Goal: Book appointment/travel/reservation

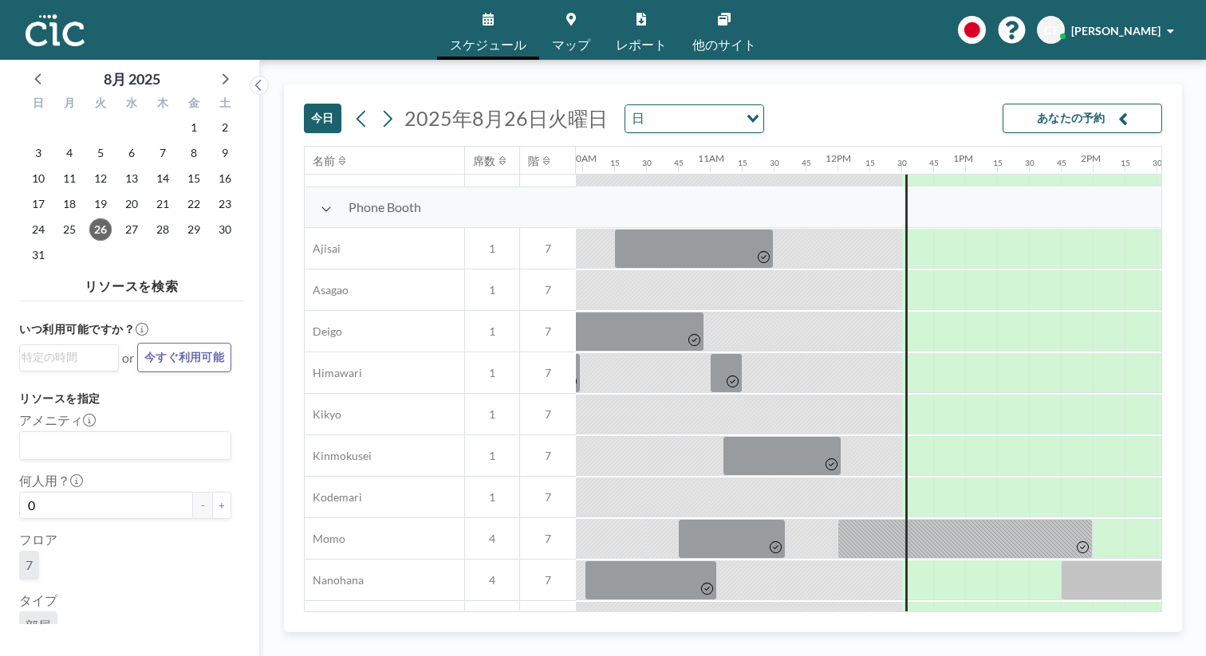
scroll to position [443, 1269]
click at [565, 23] on link "マップ" at bounding box center [571, 30] width 64 height 60
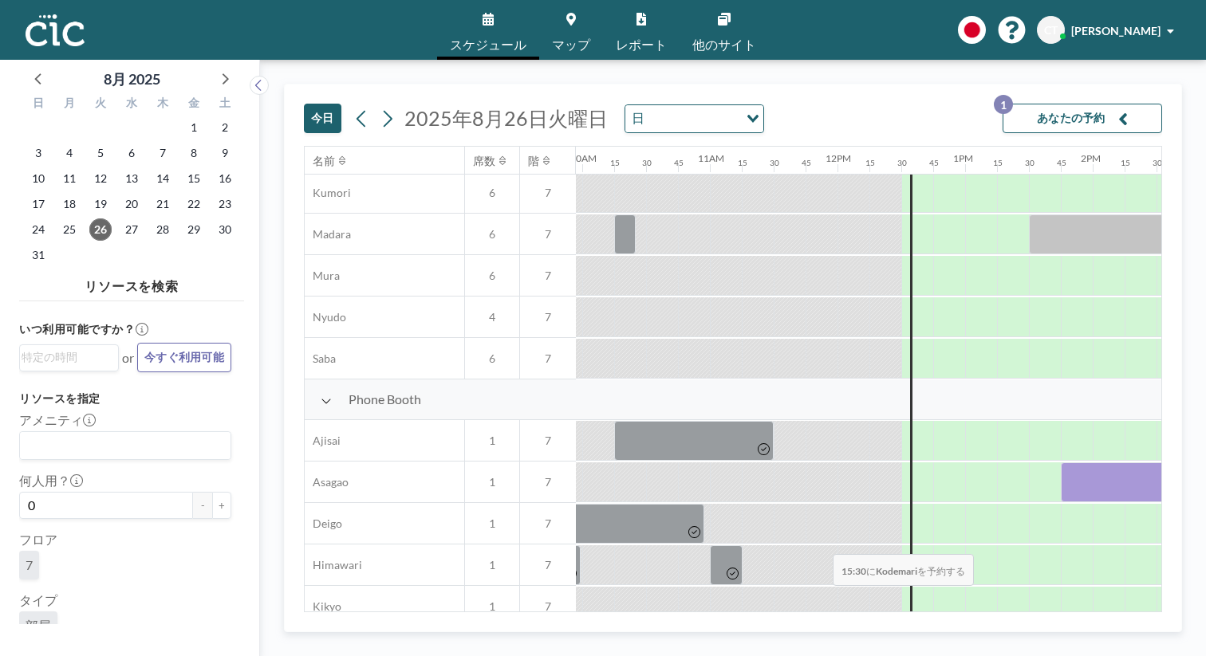
scroll to position [269, 1269]
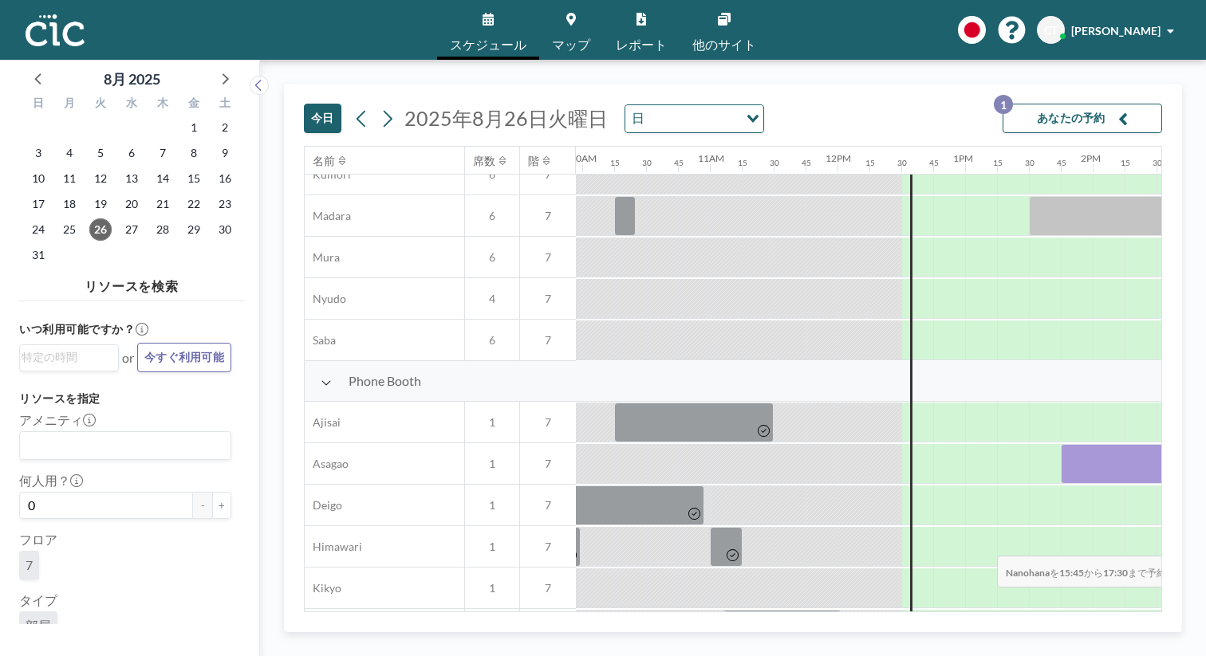
drag, startPoint x: 843, startPoint y: 573, endPoint x: 992, endPoint y: 573, distance: 149.1
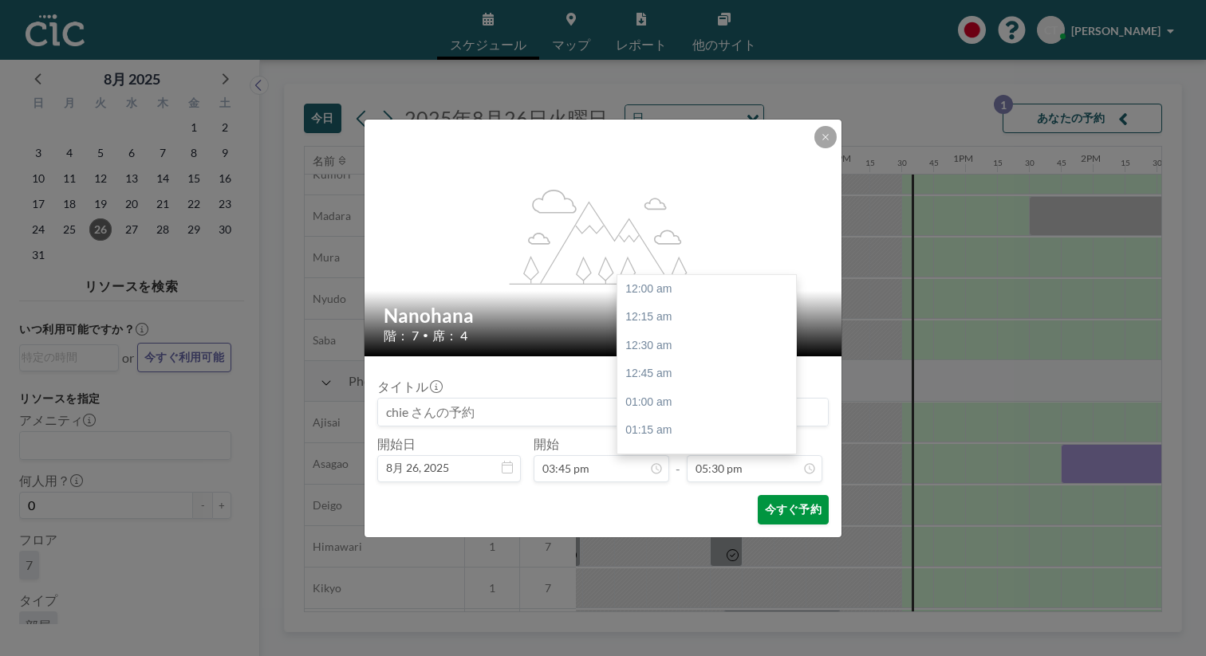
scroll to position [1782, 0]
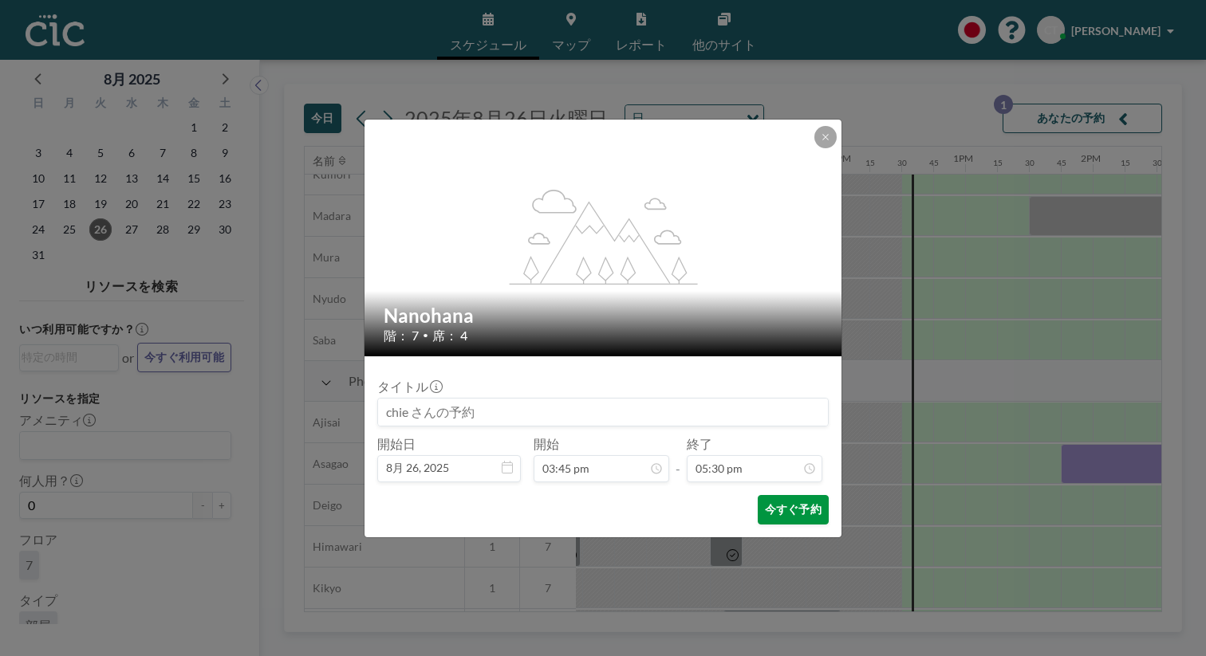
click at [758, 495] on button "今すぐ予約" at bounding box center [793, 510] width 71 height 30
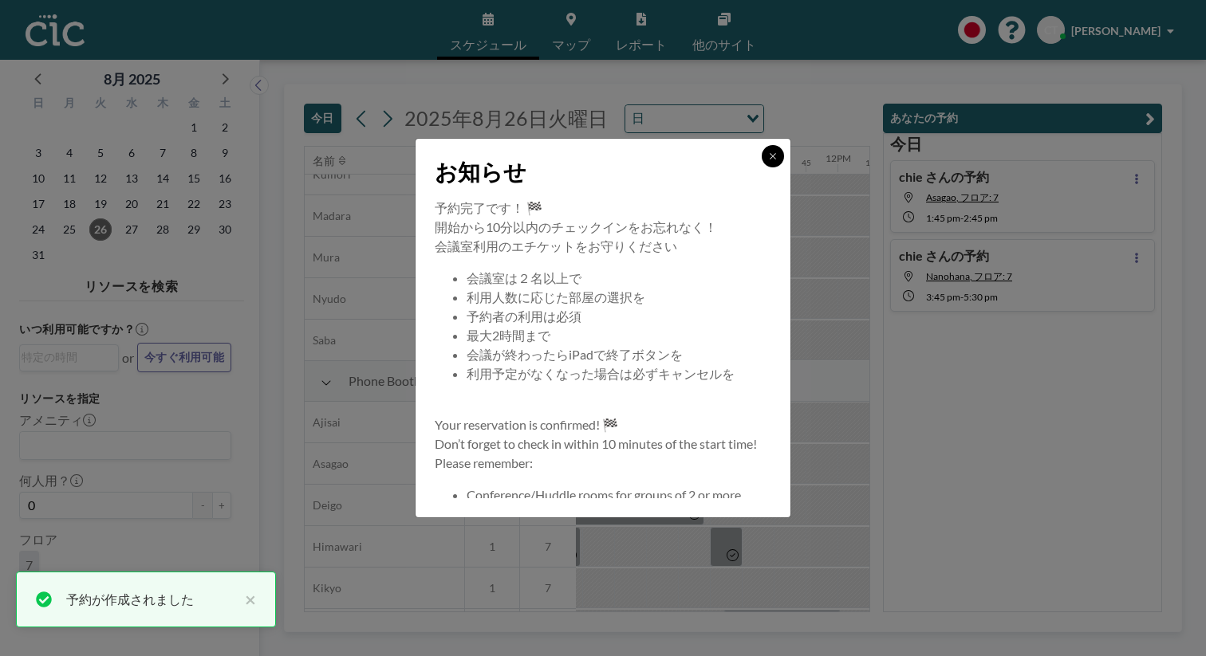
click at [761, 167] on button at bounding box center [772, 156] width 22 height 22
